Goal: Find specific page/section: Find specific page/section

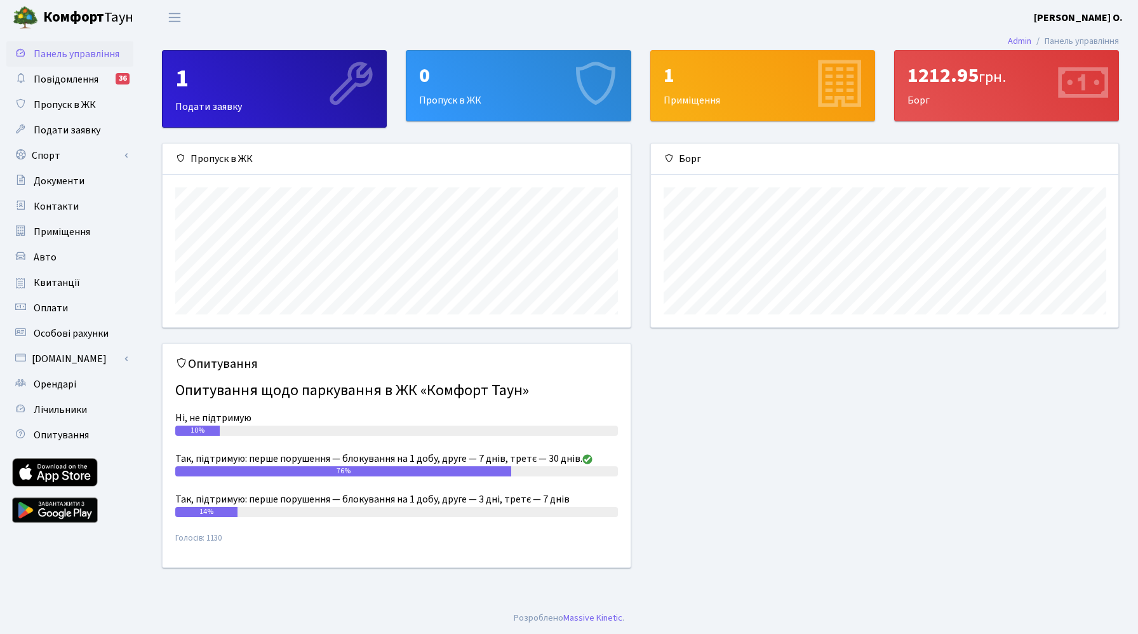
scroll to position [184, 467]
click at [66, 287] on span "Квитанції" at bounding box center [57, 283] width 46 height 14
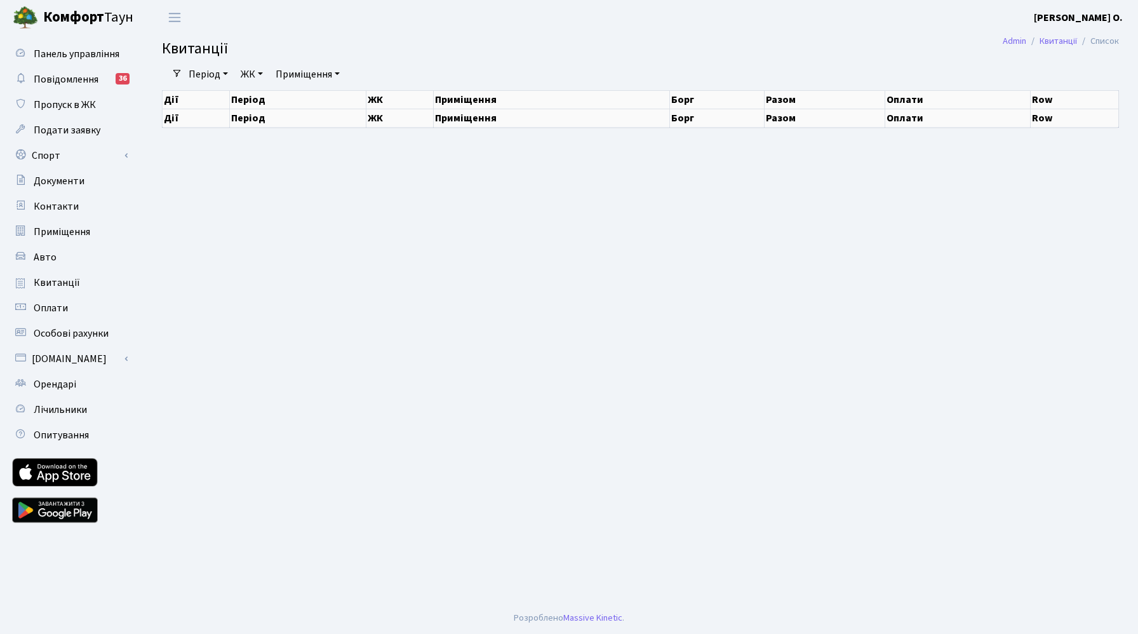
select select "25"
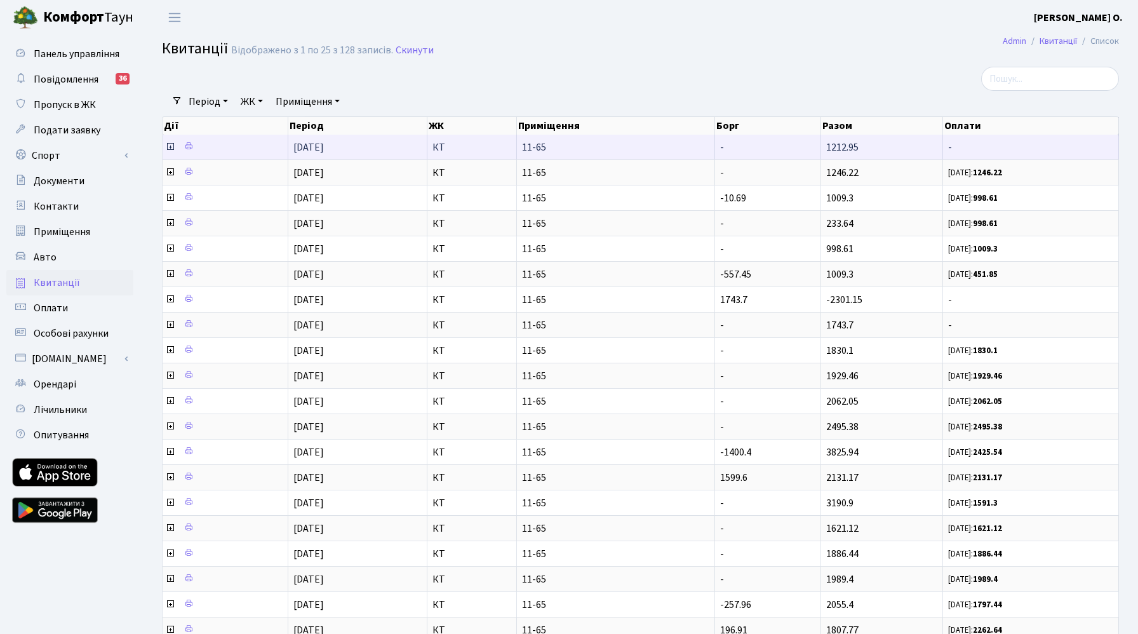
click at [170, 149] on icon at bounding box center [170, 147] width 10 height 10
